Goal: Browse casually: Explore the website without a specific task or goal

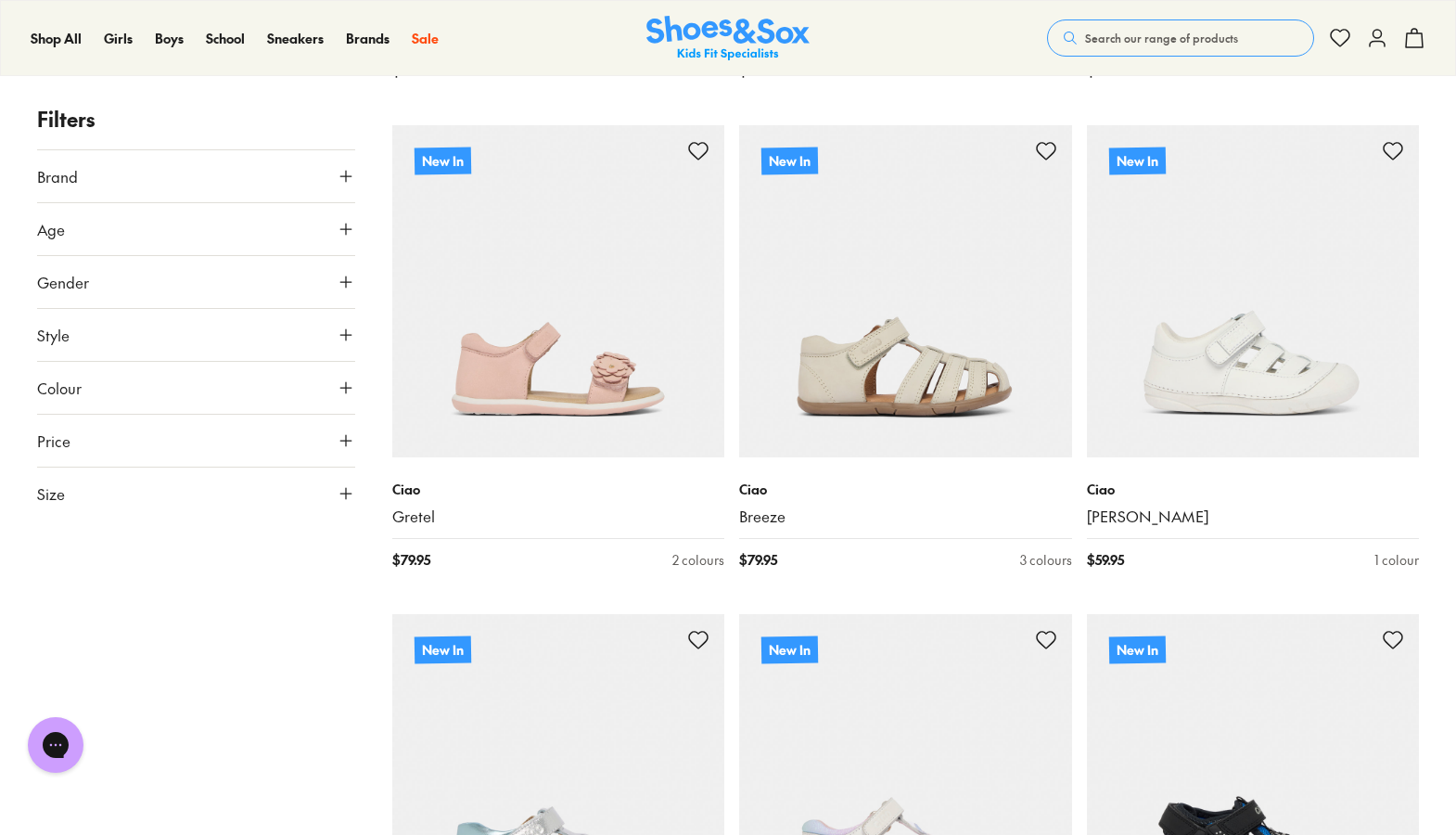
scroll to position [2550, 0]
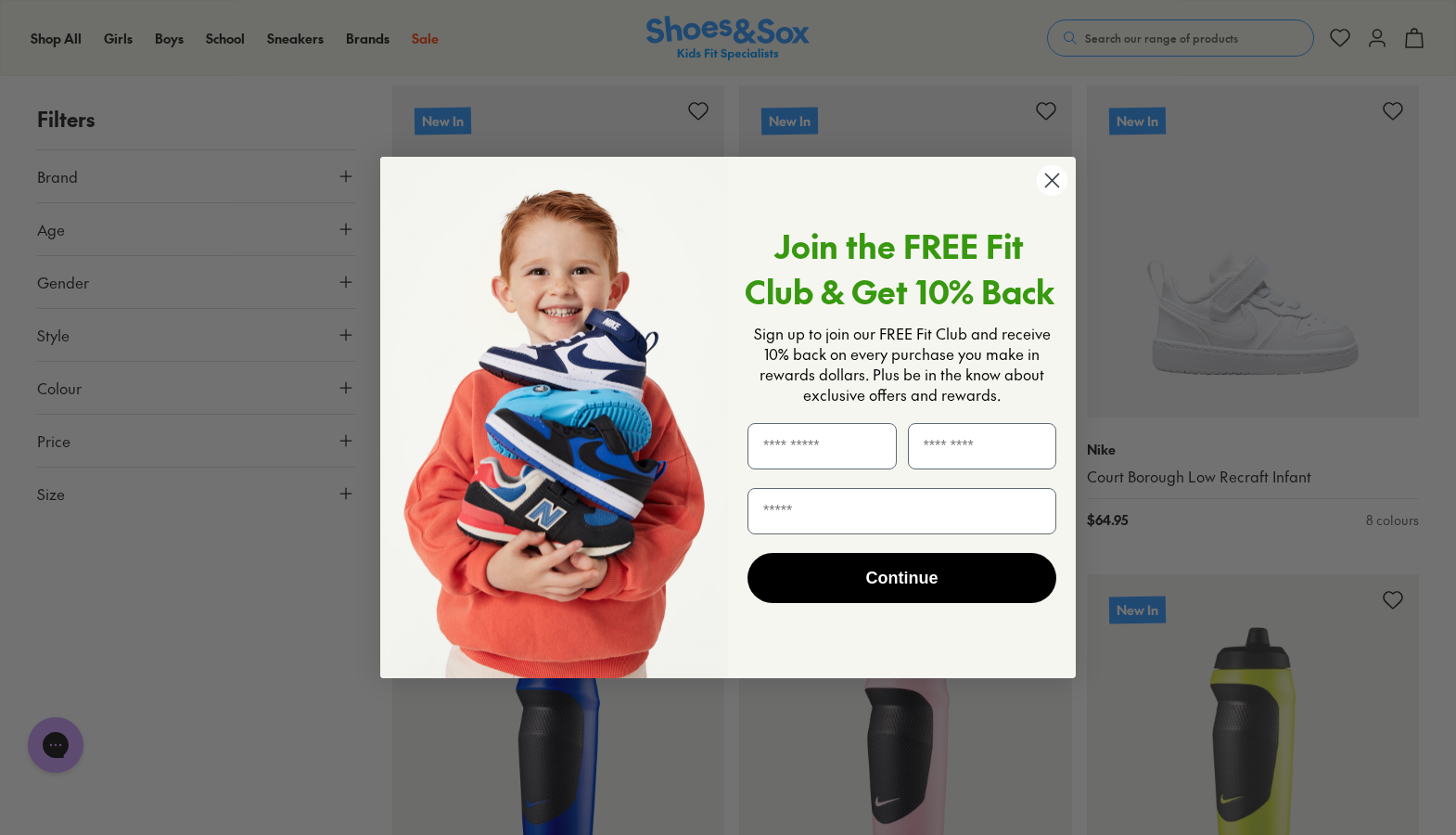
scroll to position [7152, 0]
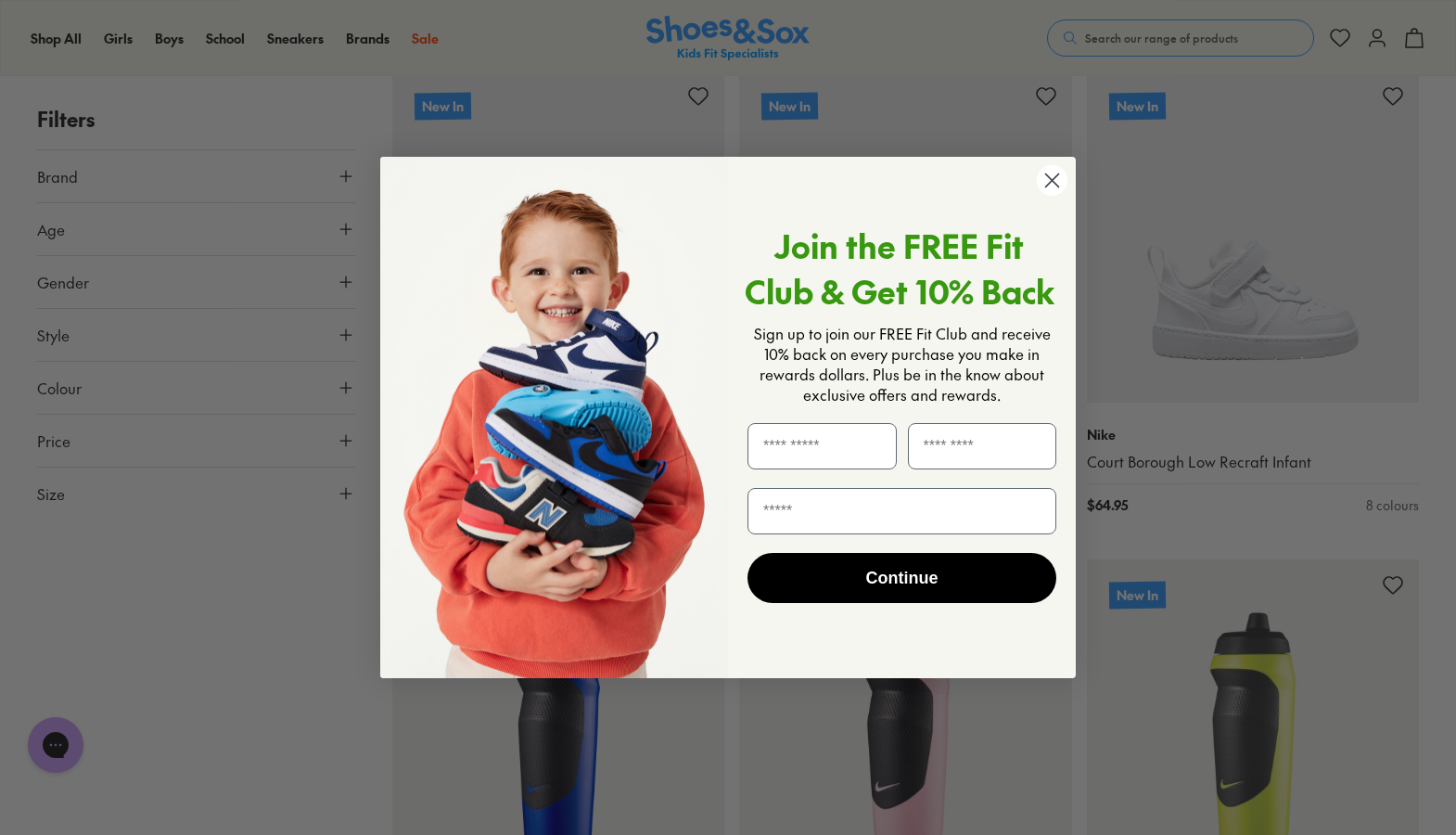
click at [1061, 183] on circle "Close dialog" at bounding box center [1052, 181] width 31 height 31
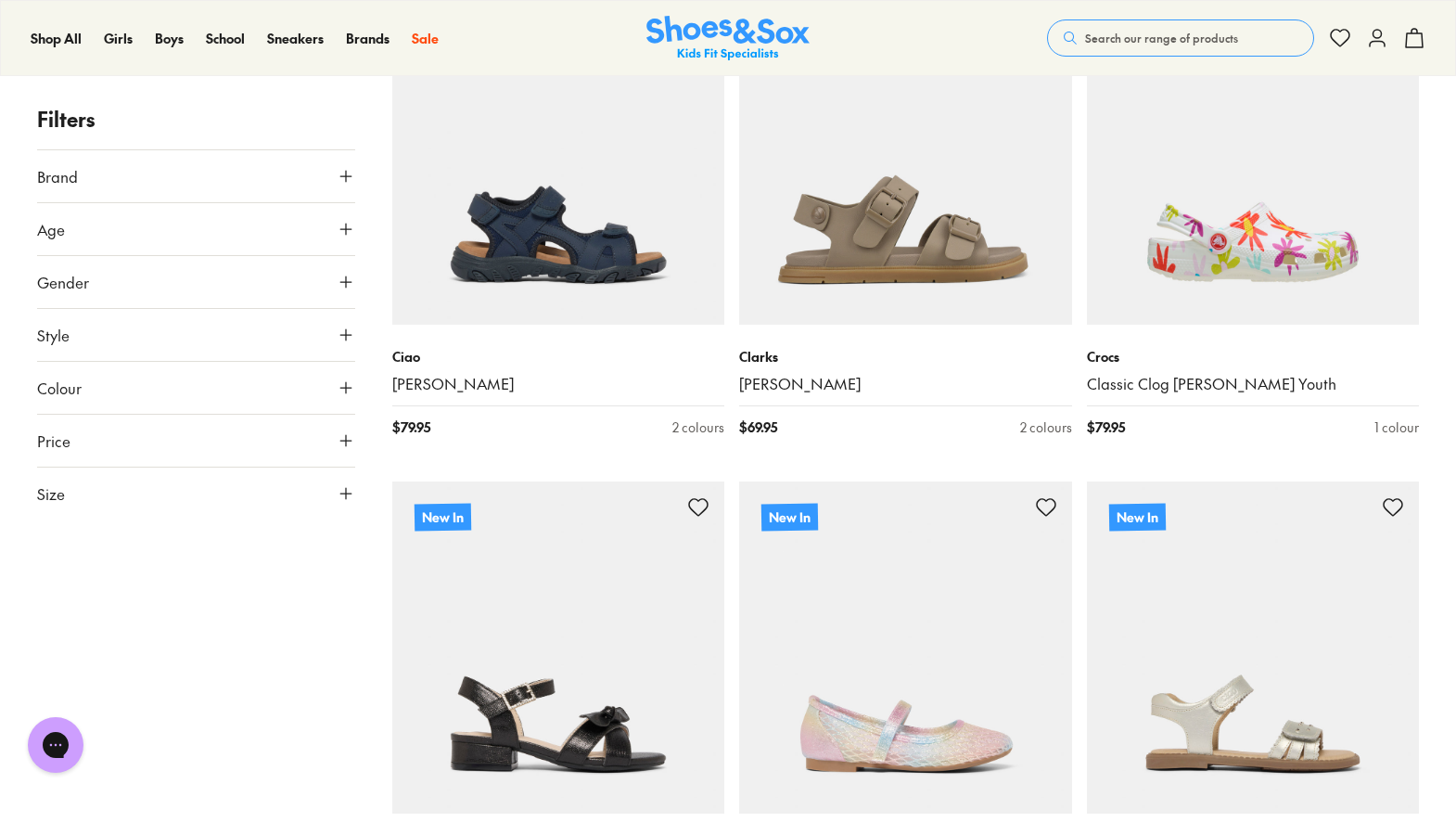
scroll to position [13589, 0]
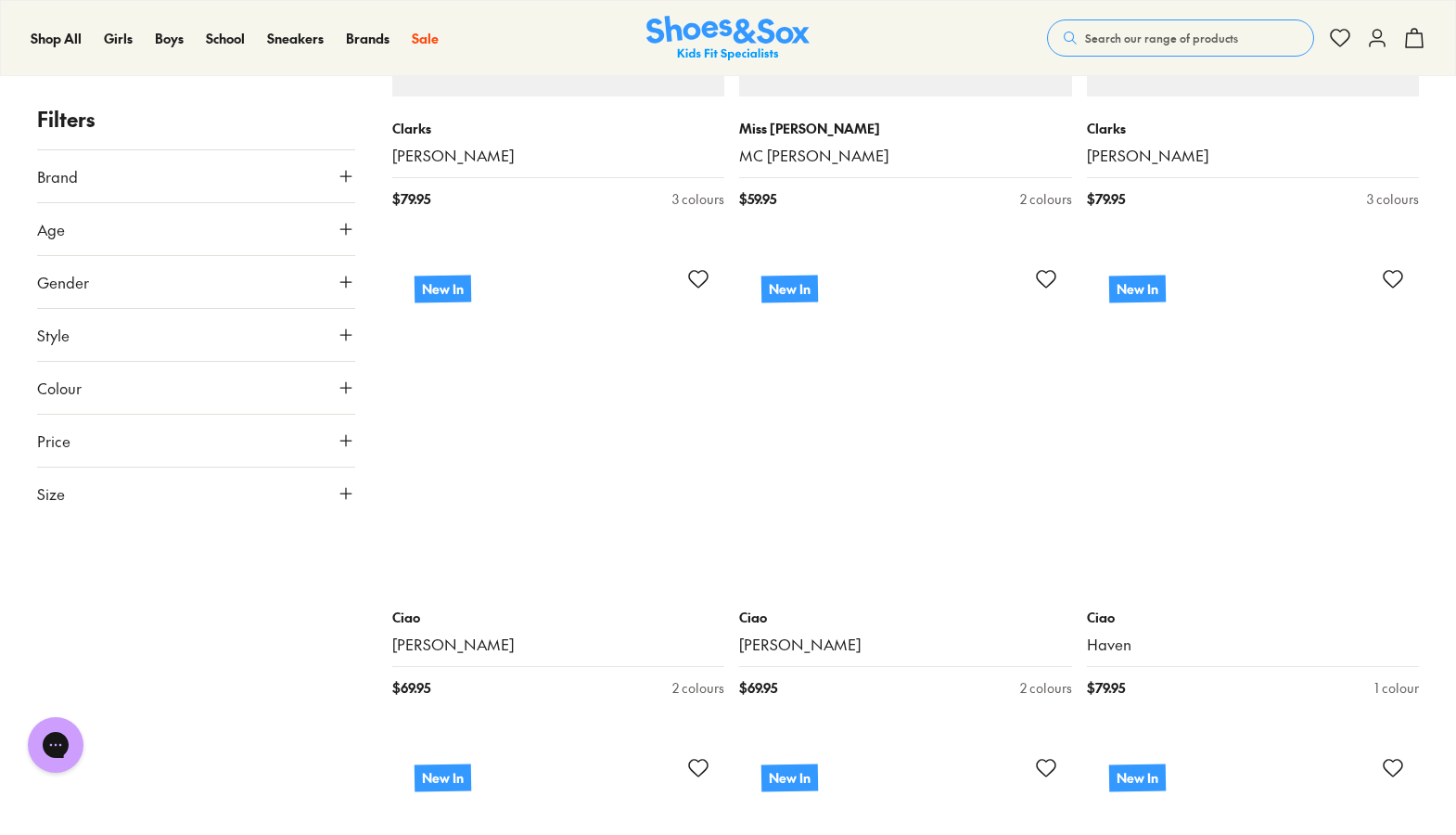
scroll to position [15790, 0]
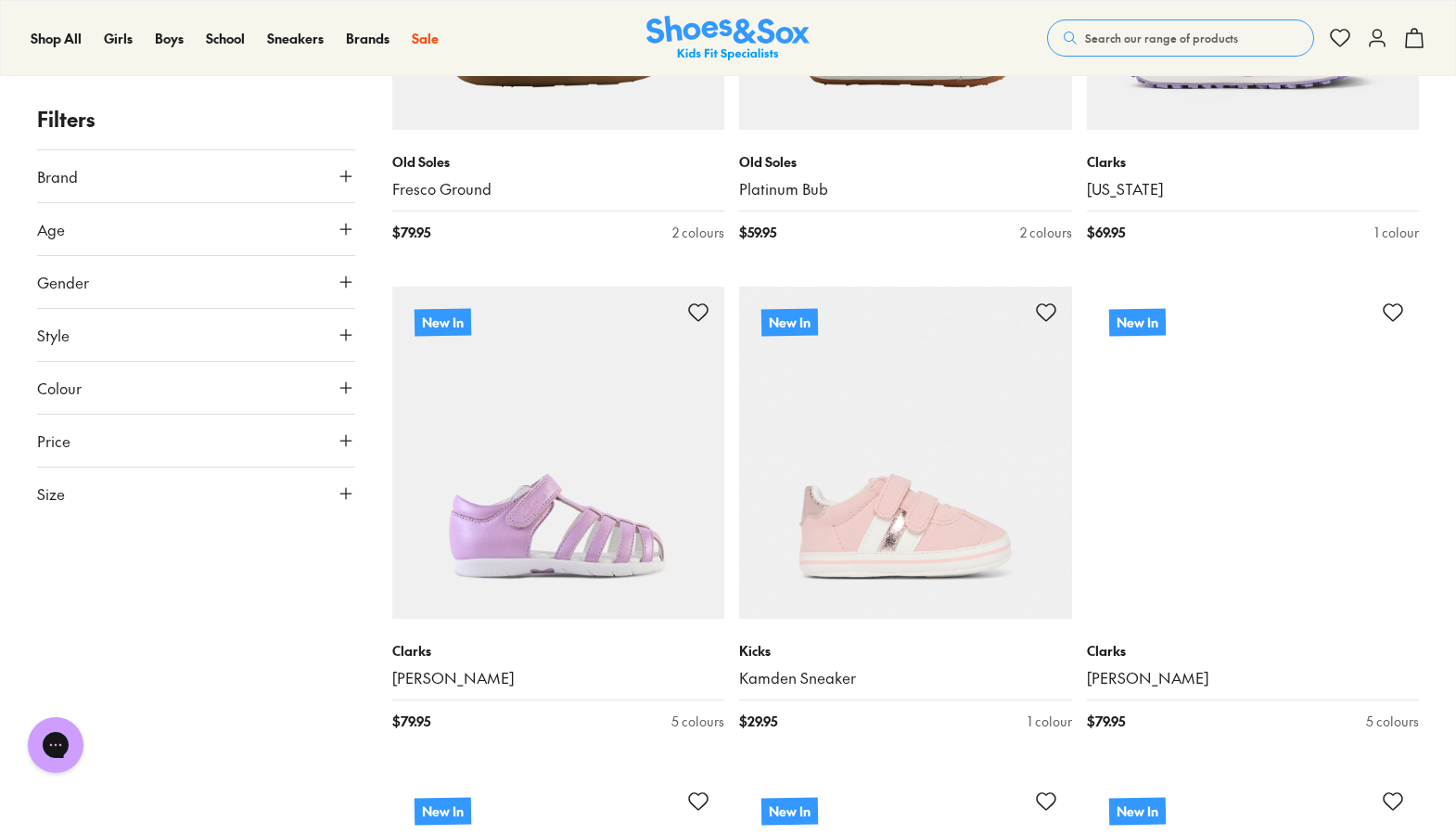
scroll to position [21113, 0]
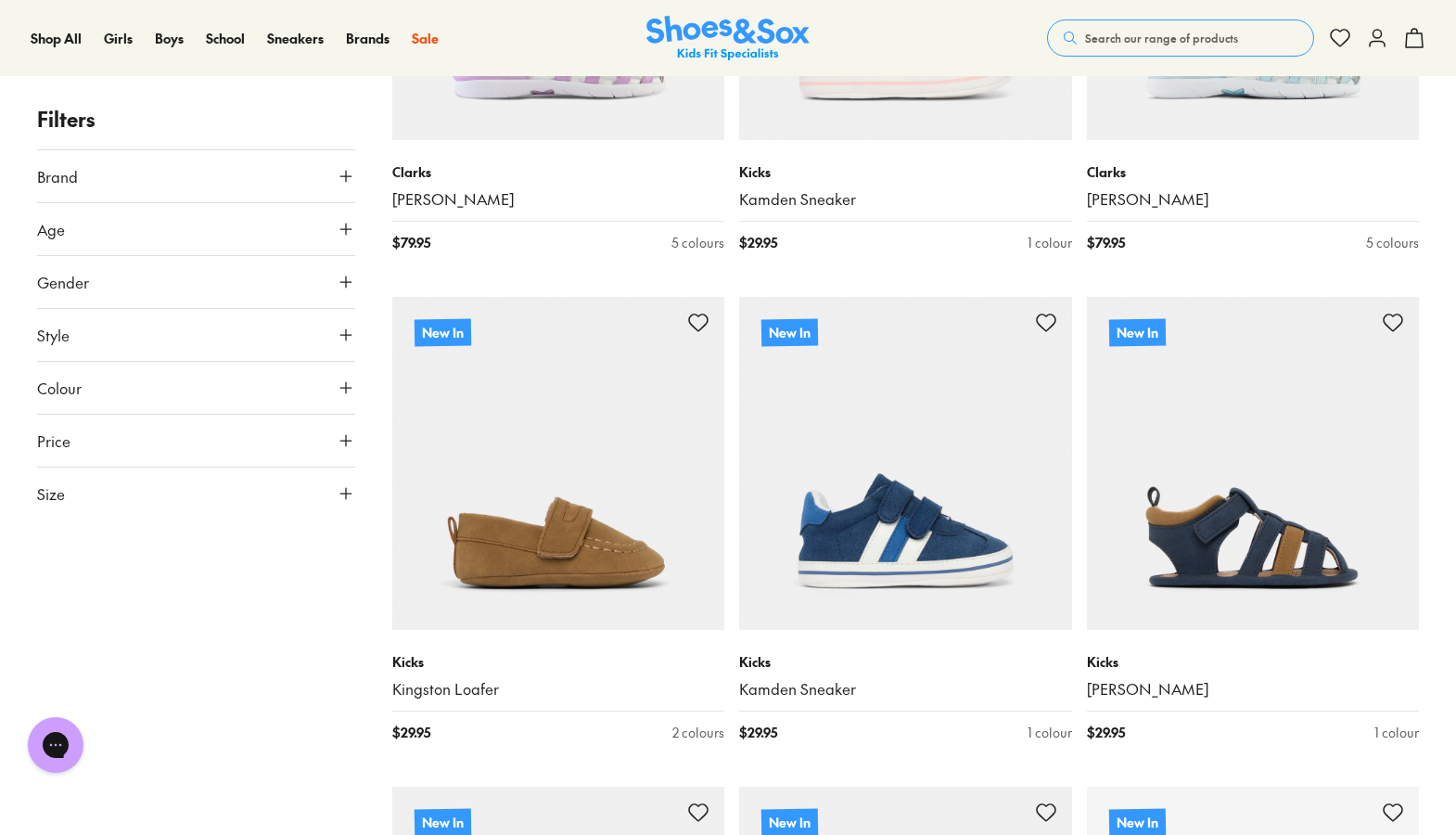
click at [1126, 44] on span "Search our range of products" at bounding box center [1161, 38] width 153 height 16
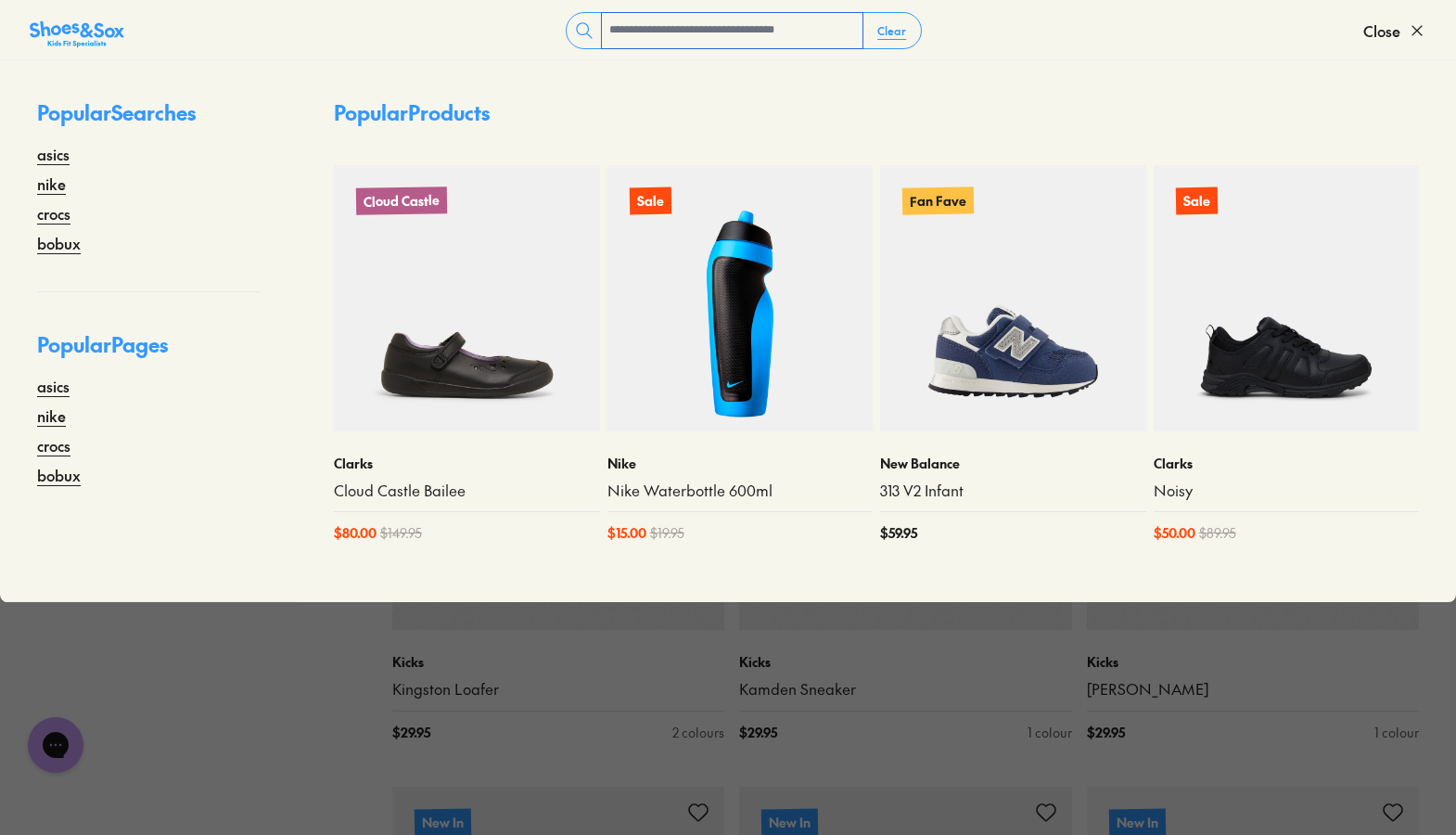
type input "*"
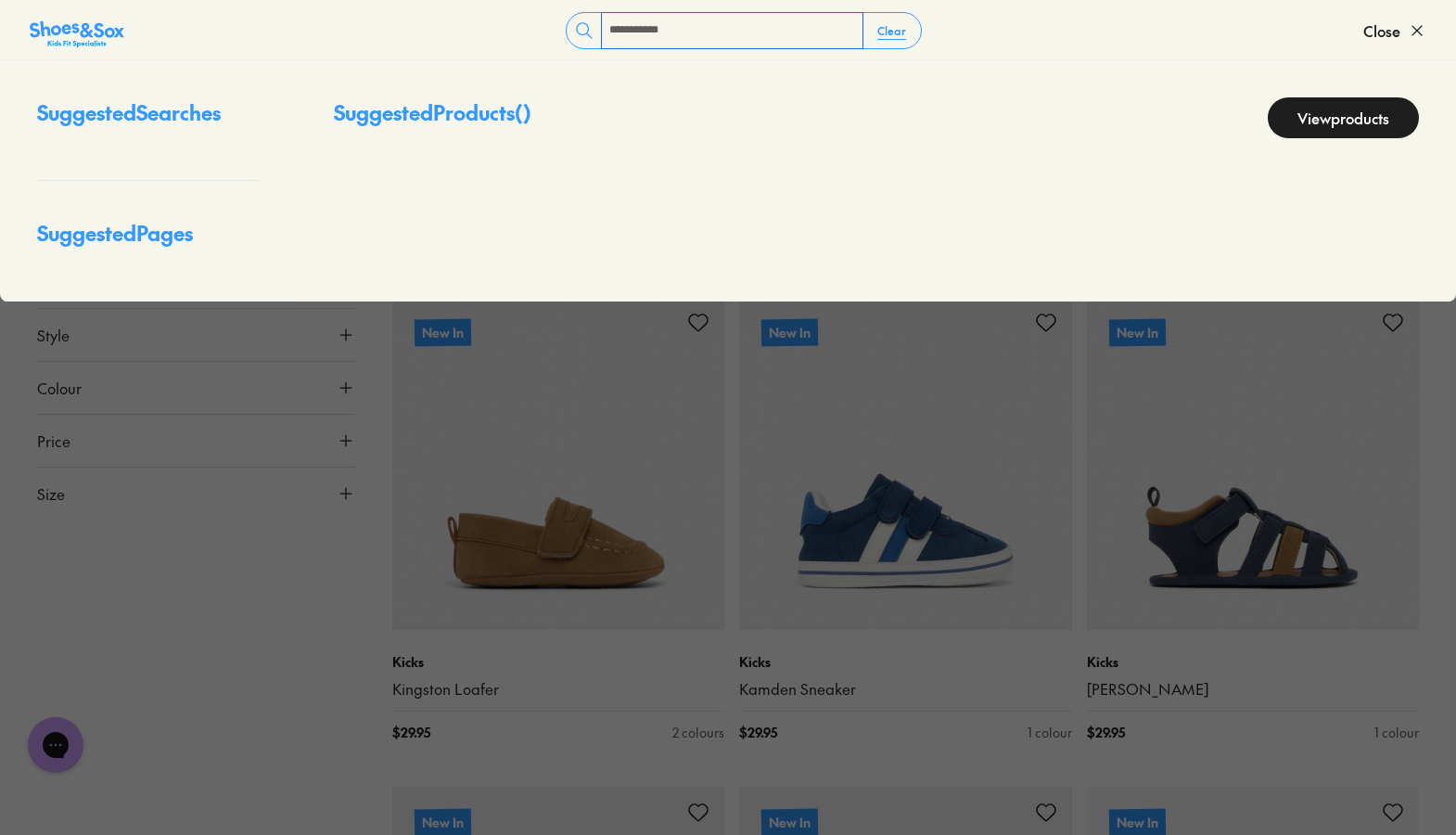
type input "**********"
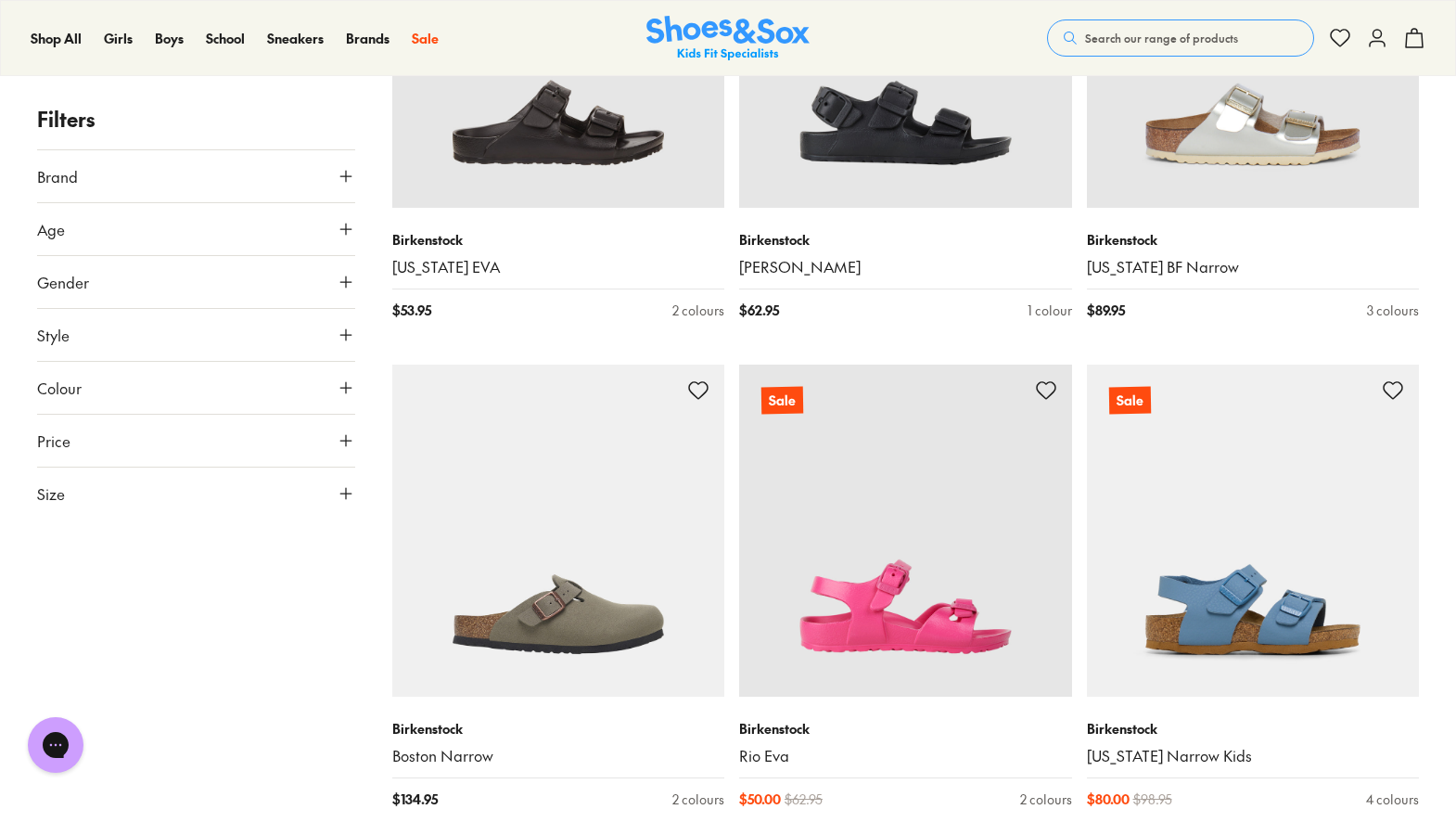
scroll to position [4681, 0]
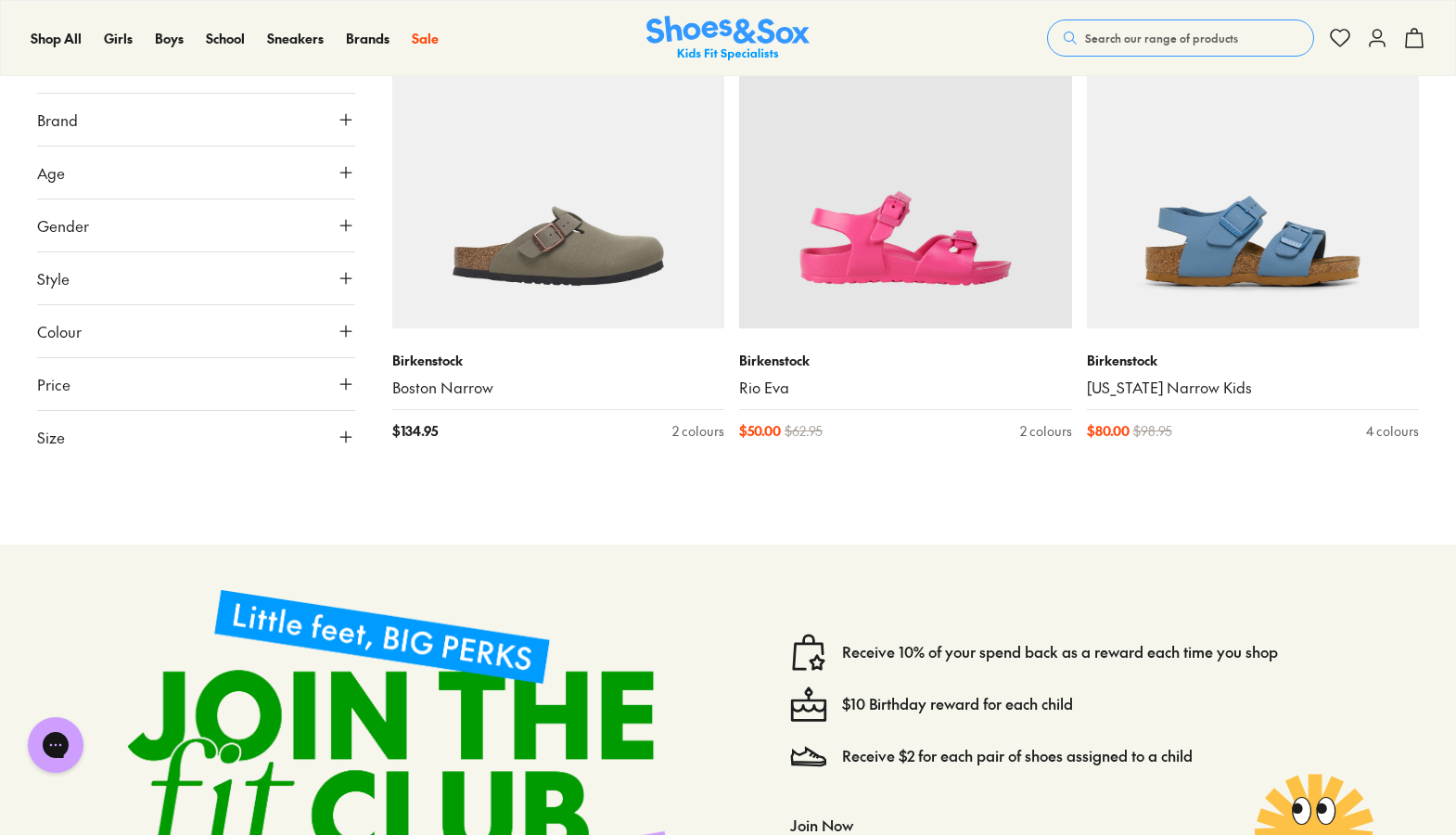
type input "***"
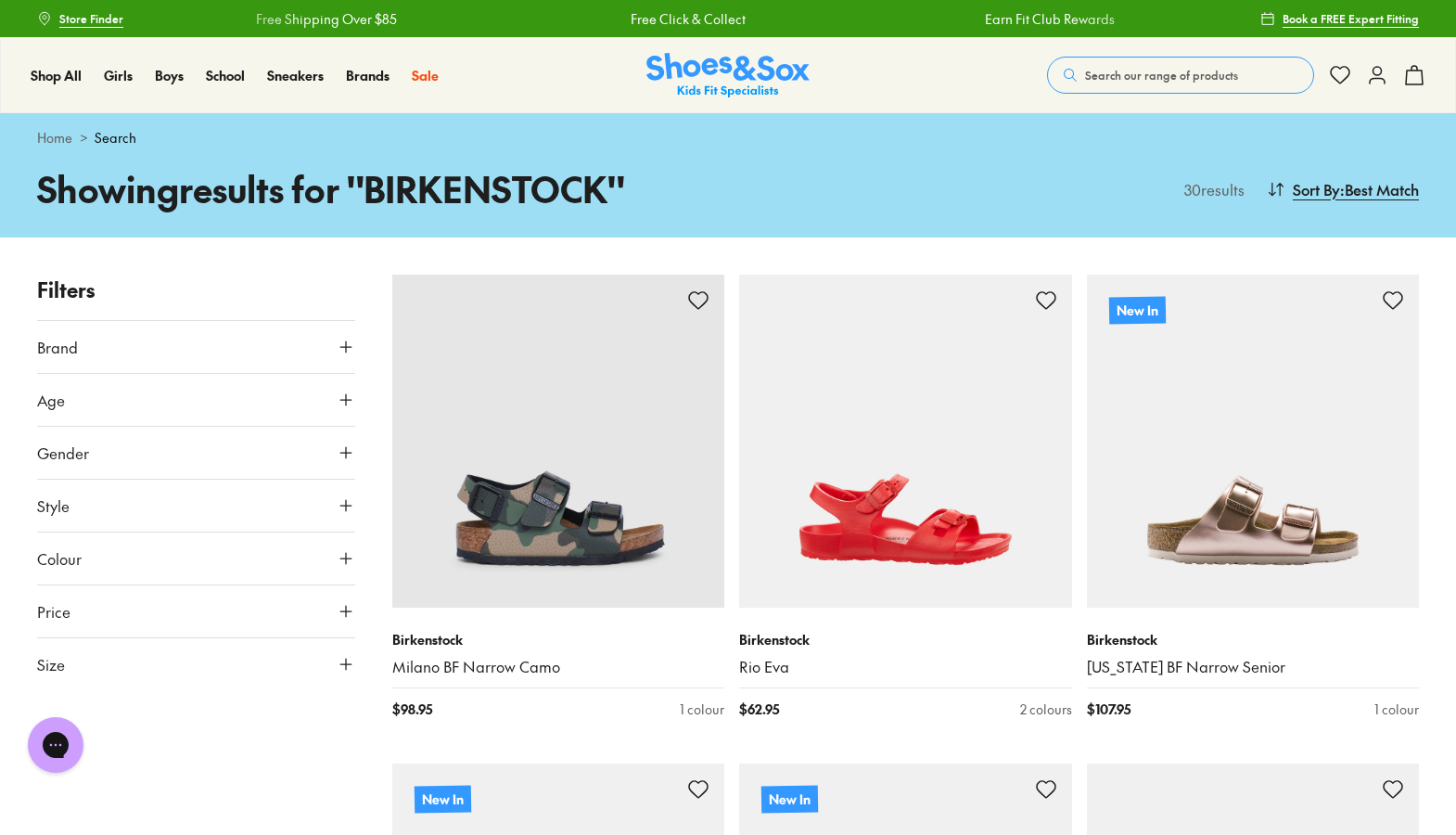
scroll to position [0, 0]
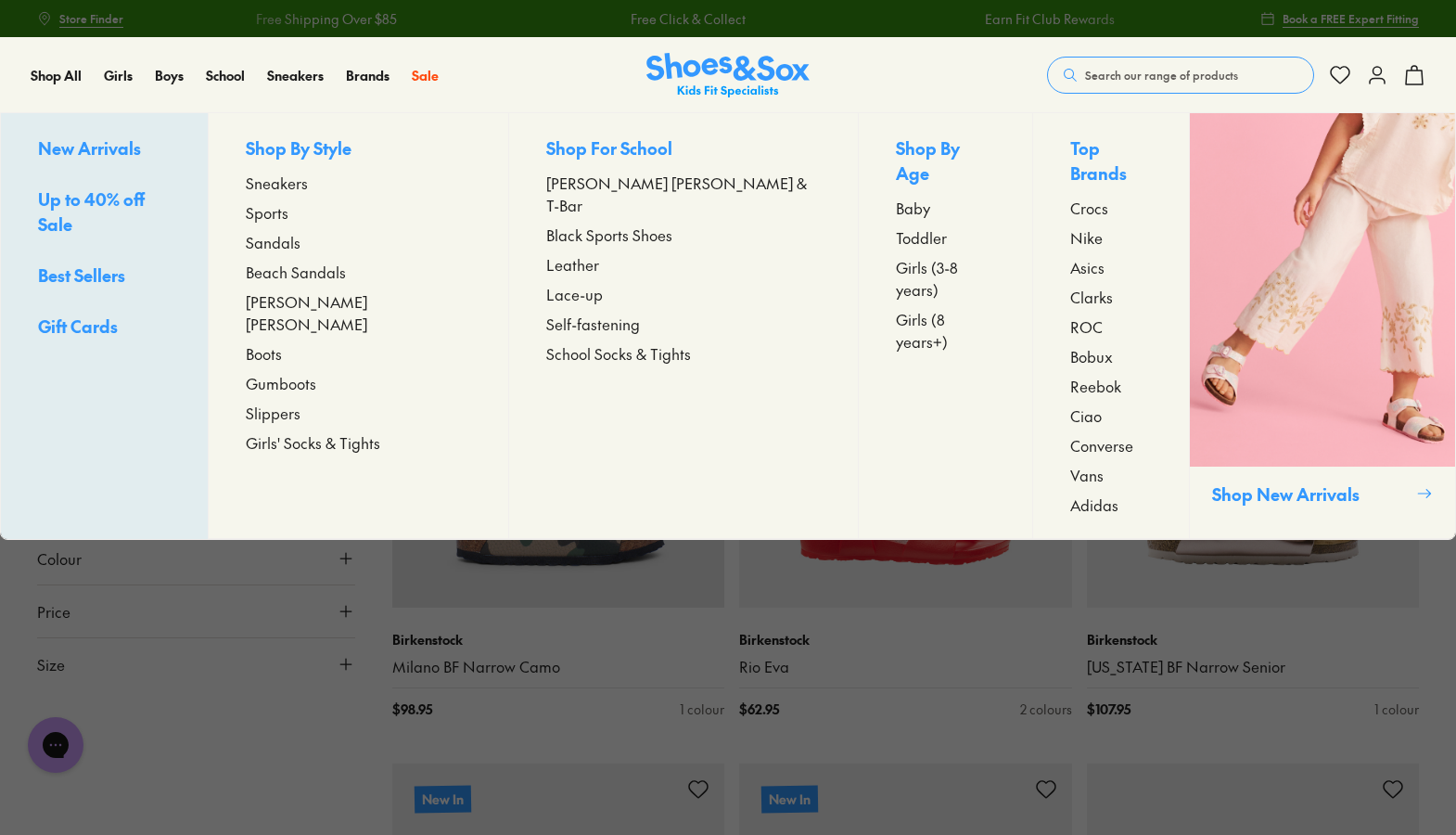
click at [300, 241] on span "Sandals" at bounding box center [272, 241] width 55 height 22
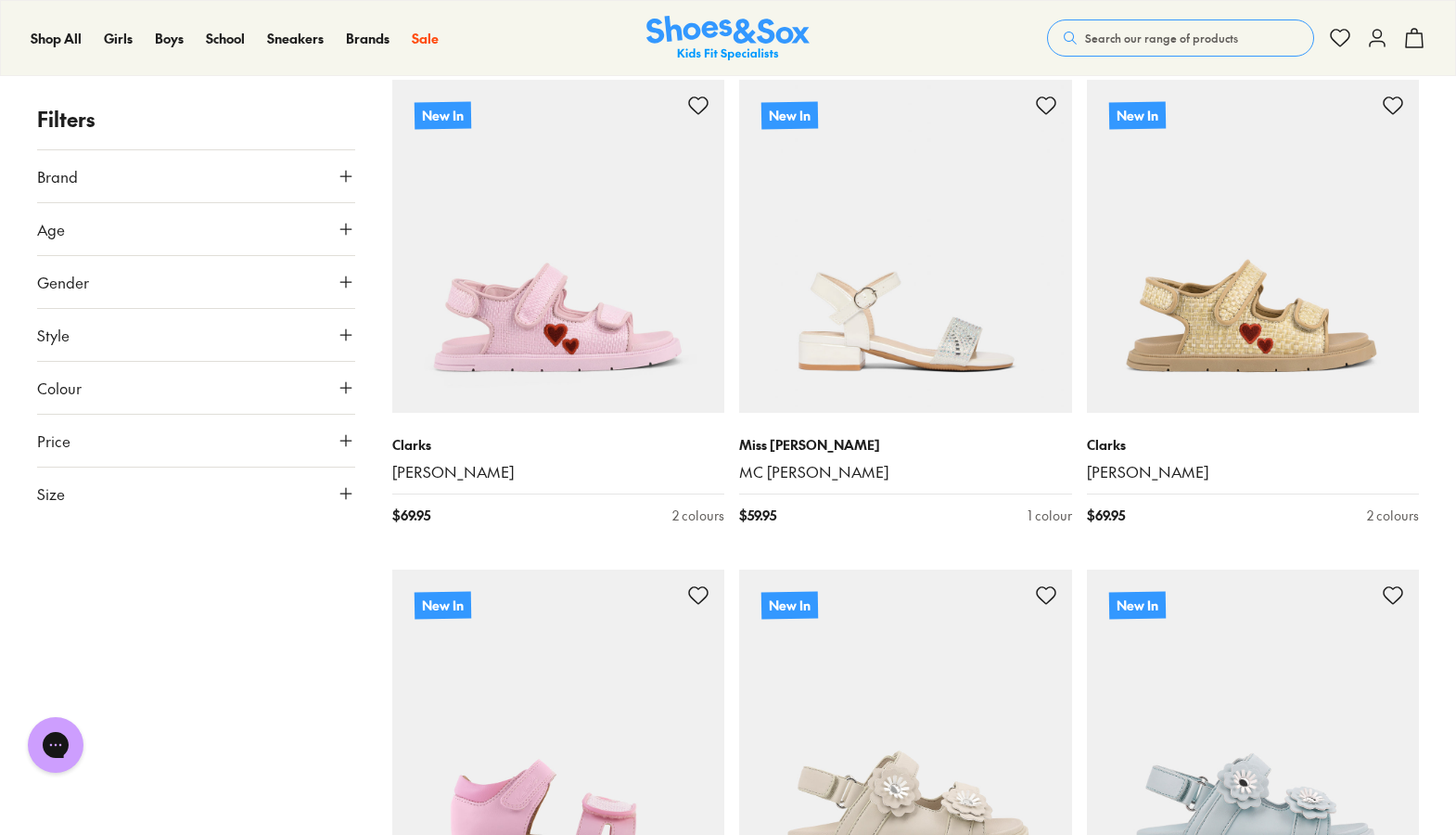
scroll to position [3270, 0]
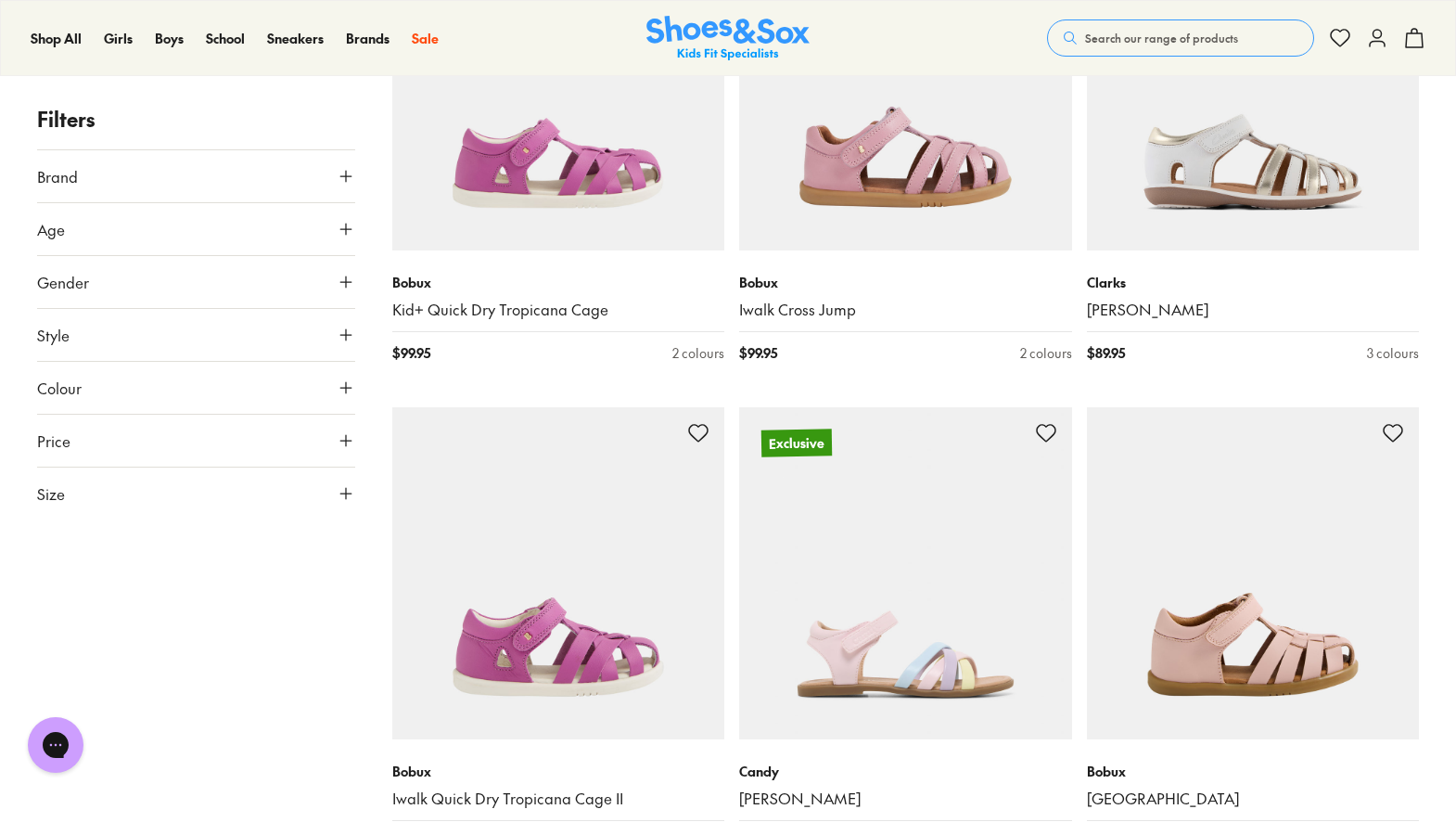
scroll to position [7837, 0]
